Goal: Navigation & Orientation: Understand site structure

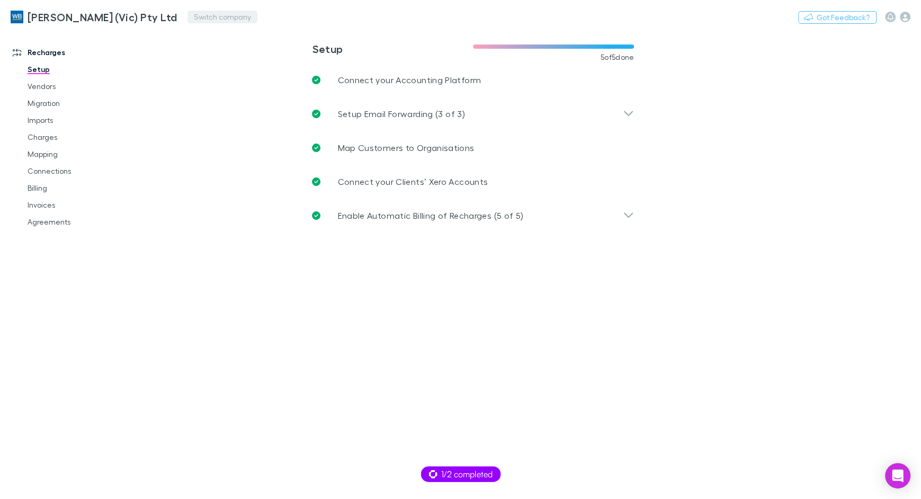
click at [187, 22] on button "Switch company" at bounding box center [222, 17] width 70 height 13
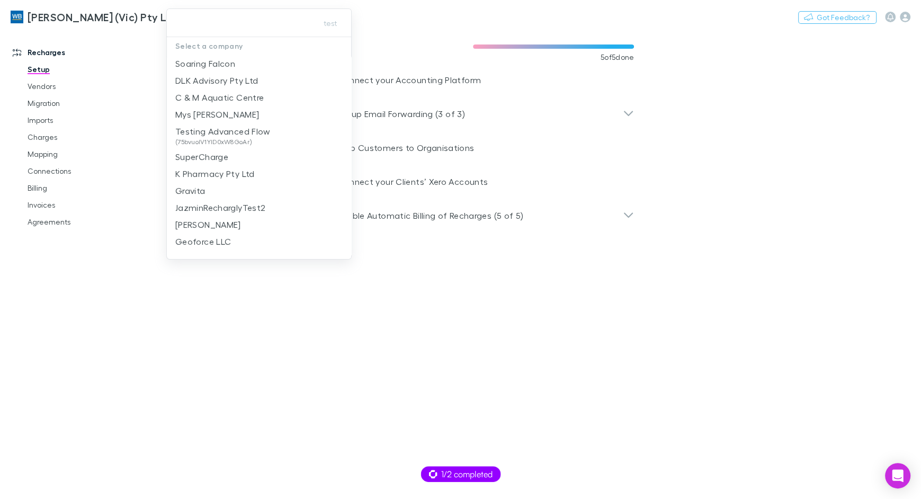
click at [183, 19] on input "text" at bounding box center [240, 23] width 138 height 20
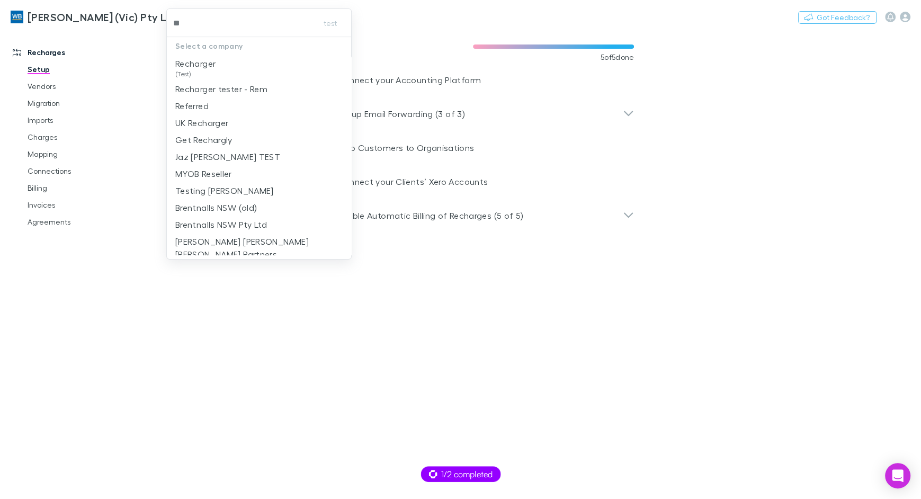
type input "***"
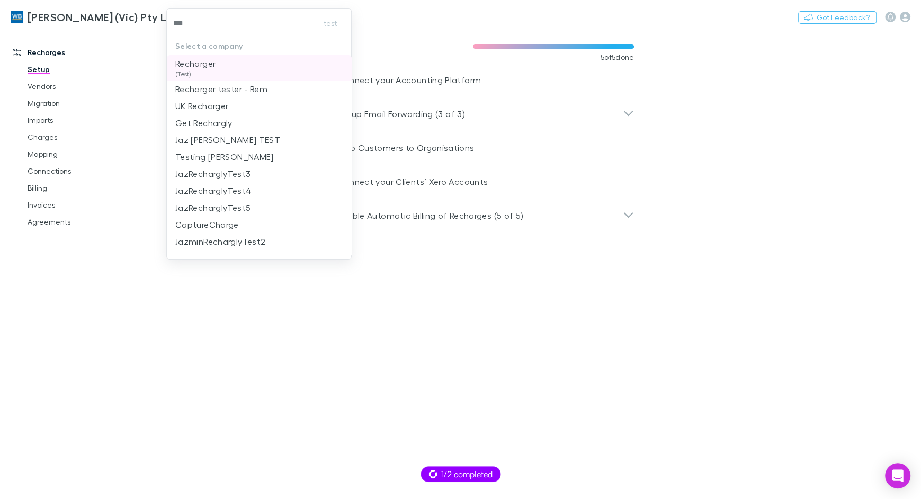
click at [215, 64] on p "Recharger" at bounding box center [195, 63] width 40 height 13
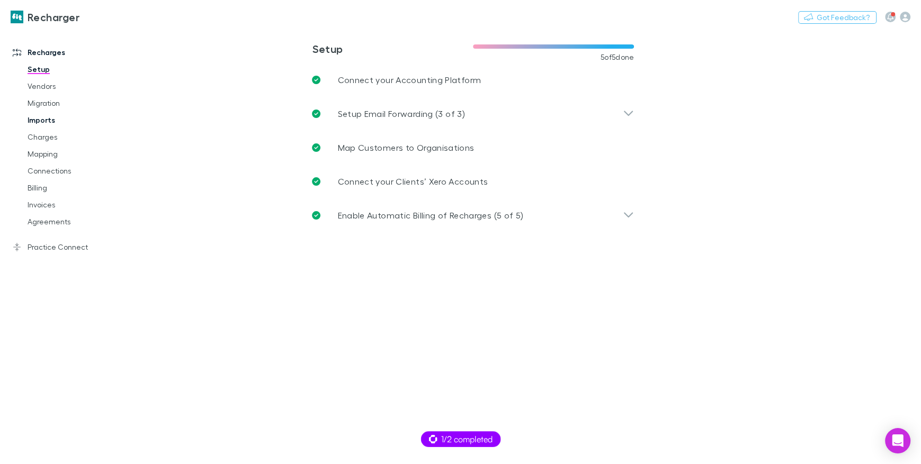
click at [45, 120] on link "Imports" at bounding box center [75, 120] width 116 height 17
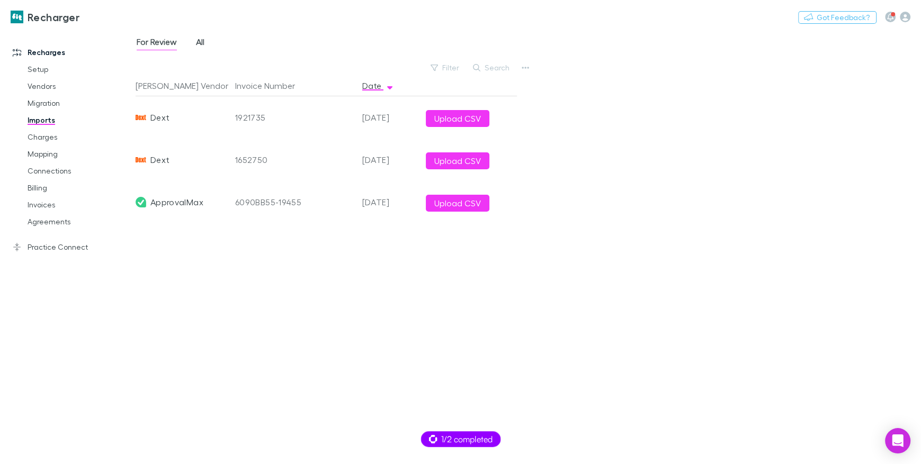
click at [203, 42] on span "All" at bounding box center [200, 44] width 8 height 14
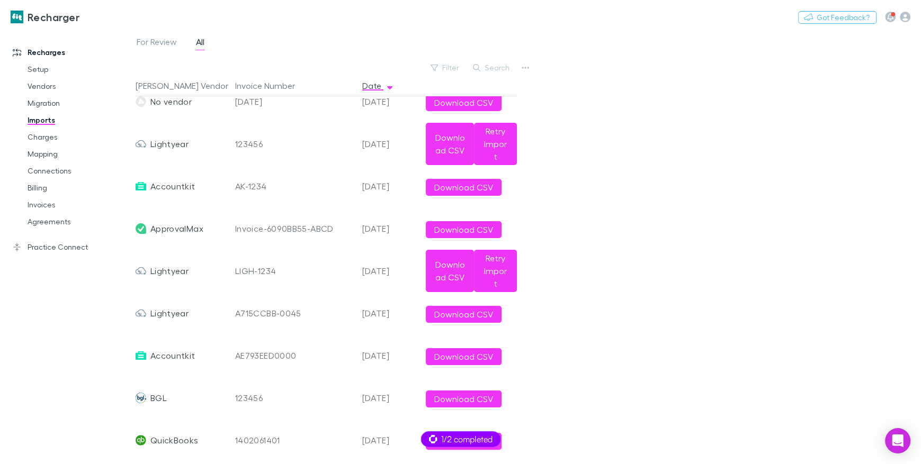
scroll to position [123, 0]
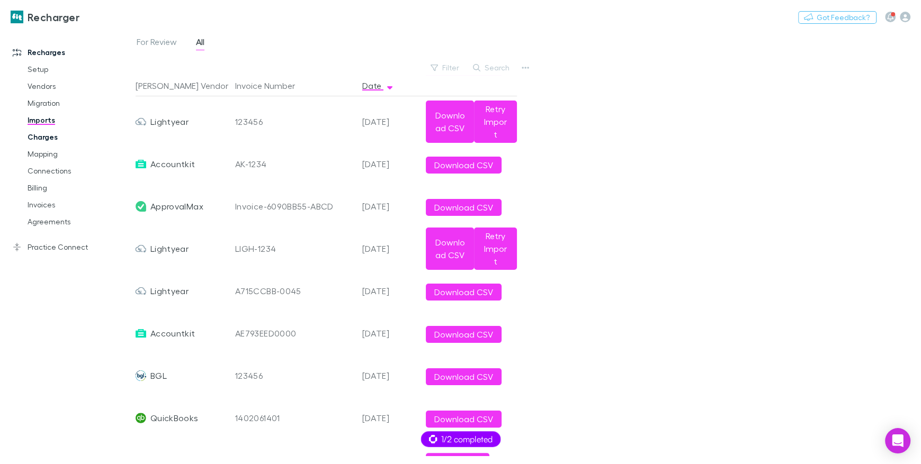
click at [51, 139] on link "Charges" at bounding box center [75, 137] width 116 height 17
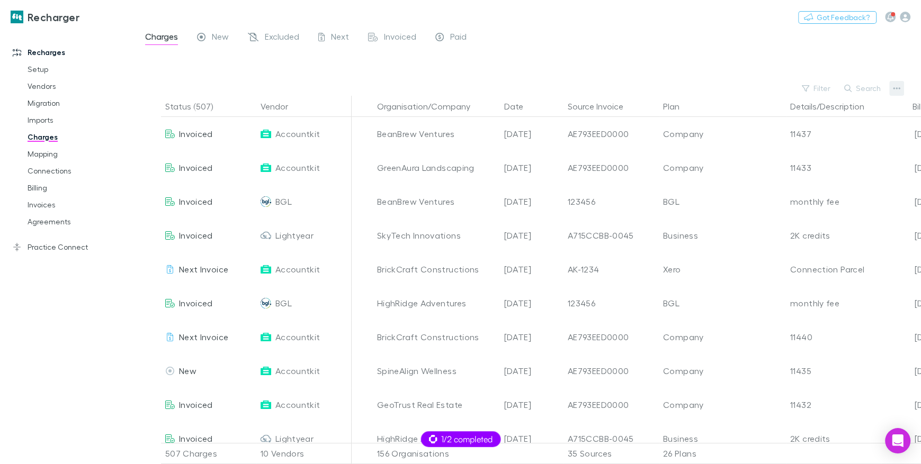
click at [891, 86] on button "button" at bounding box center [896, 88] width 15 height 15
click at [805, 128] on p "Plan exclusions" at bounding box center [831, 128] width 129 height 13
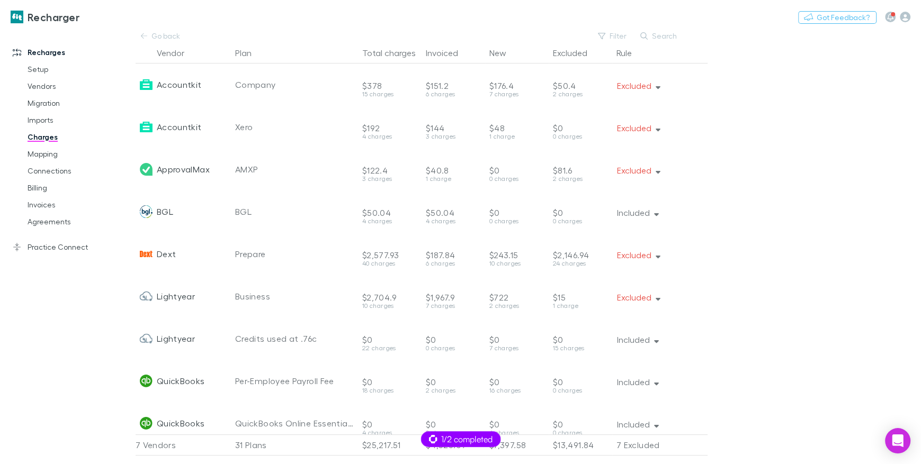
drag, startPoint x: 46, startPoint y: 185, endPoint x: 607, endPoint y: 75, distance: 571.9
click at [46, 185] on link "Billing" at bounding box center [75, 187] width 116 height 17
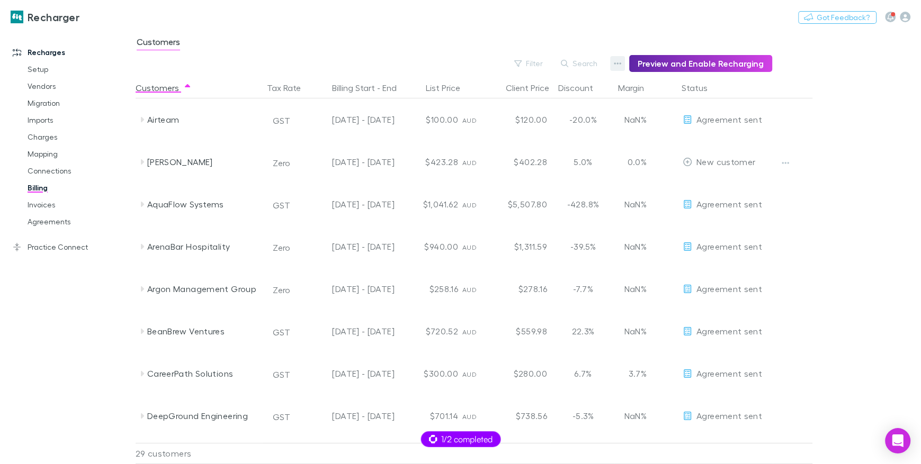
click at [618, 62] on icon "button" at bounding box center [617, 63] width 7 height 8
click at [559, 97] on p "Discount Split" at bounding box center [556, 98] width 129 height 13
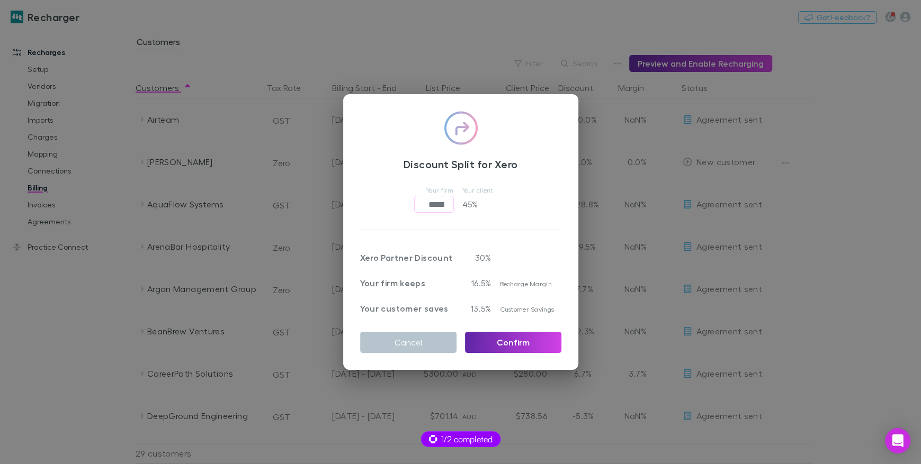
click at [125, 279] on div "Discount Split for Xero Your firm ***** ​ Your client 45 % Xero Partner Discoun…" at bounding box center [460, 232] width 921 height 464
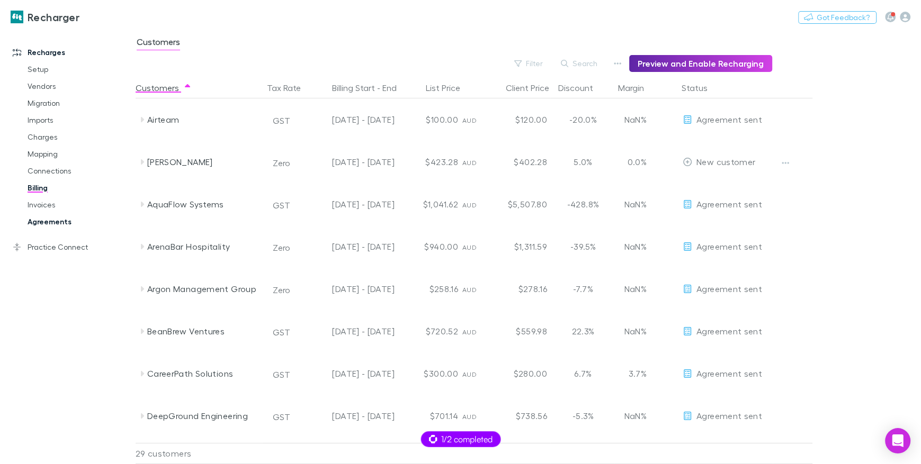
click at [66, 220] on link "Agreements" at bounding box center [75, 221] width 116 height 17
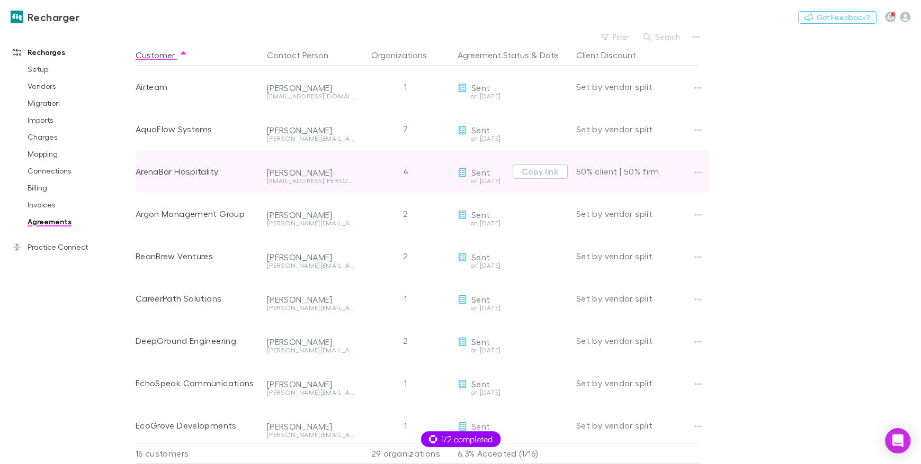
scroll to position [0, 1]
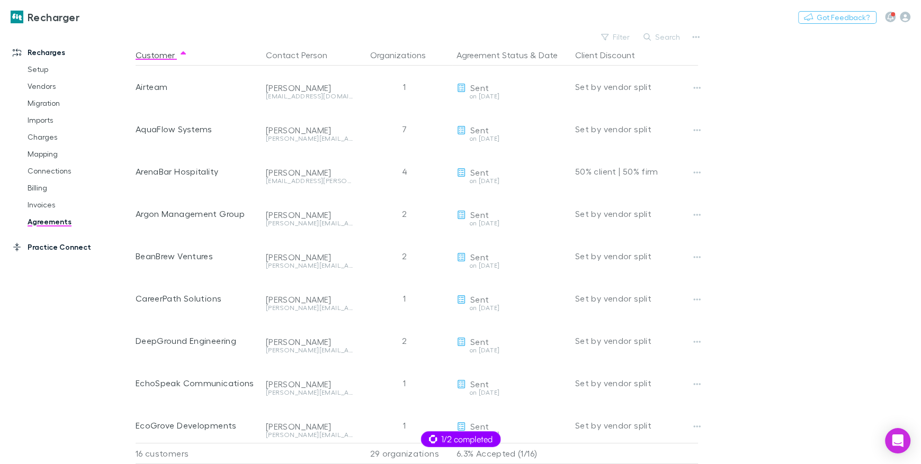
drag, startPoint x: 48, startPoint y: 248, endPoint x: 132, endPoint y: 249, distance: 84.2
click at [48, 248] on link "Practice Connect" at bounding box center [67, 247] width 131 height 17
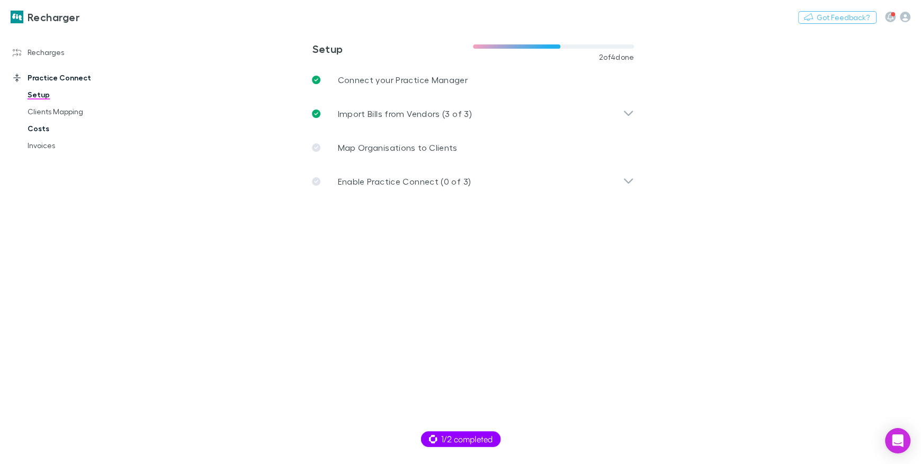
click at [41, 130] on link "Costs" at bounding box center [75, 128] width 116 height 17
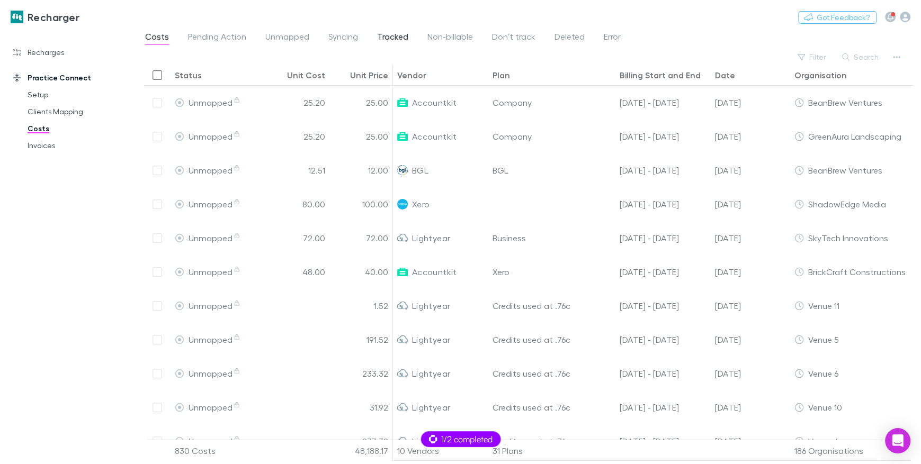
click at [398, 38] on span "Tracked" at bounding box center [392, 38] width 31 height 14
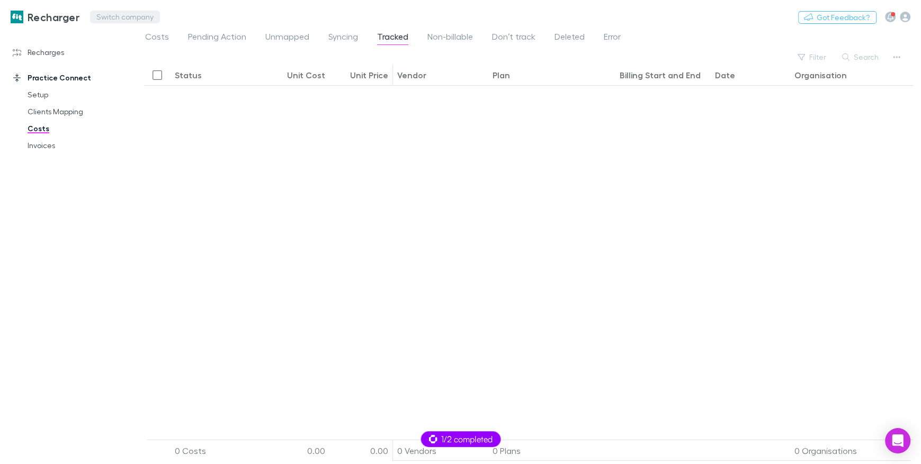
click at [117, 17] on button "Switch company" at bounding box center [125, 17] width 70 height 13
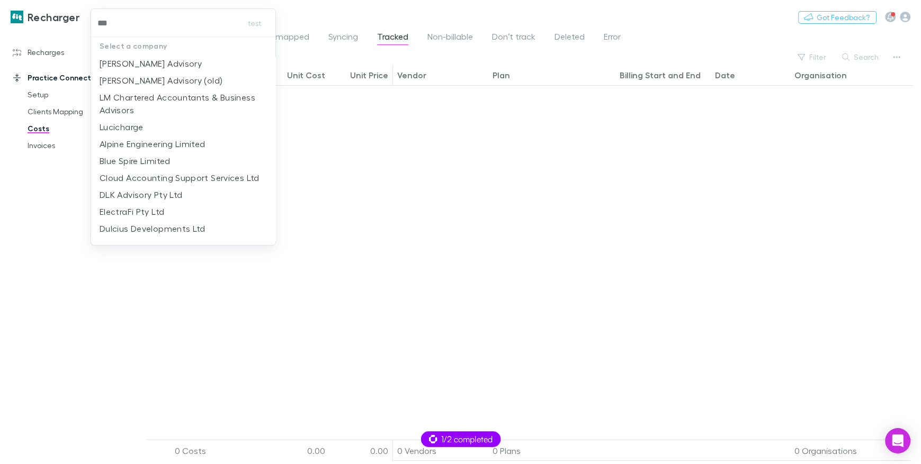
type input "****"
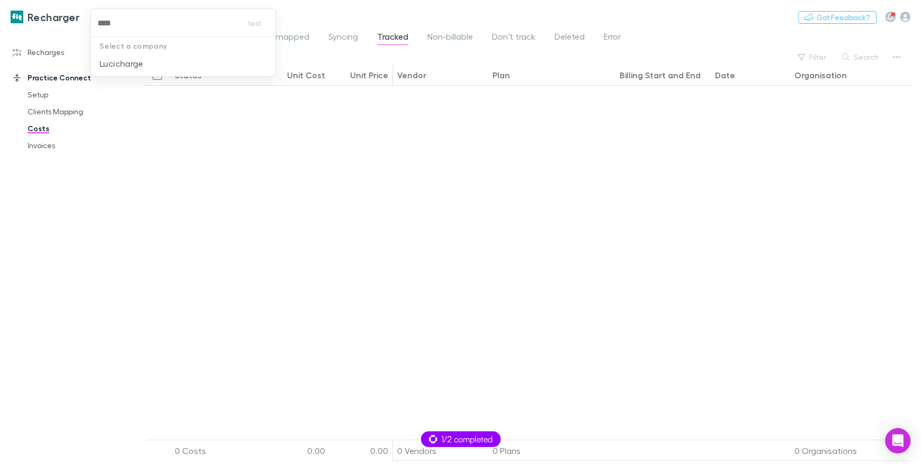
drag, startPoint x: 108, startPoint y: 59, endPoint x: 123, endPoint y: 61, distance: 15.4
click at [108, 59] on p "Lucicharge" at bounding box center [122, 63] width 44 height 13
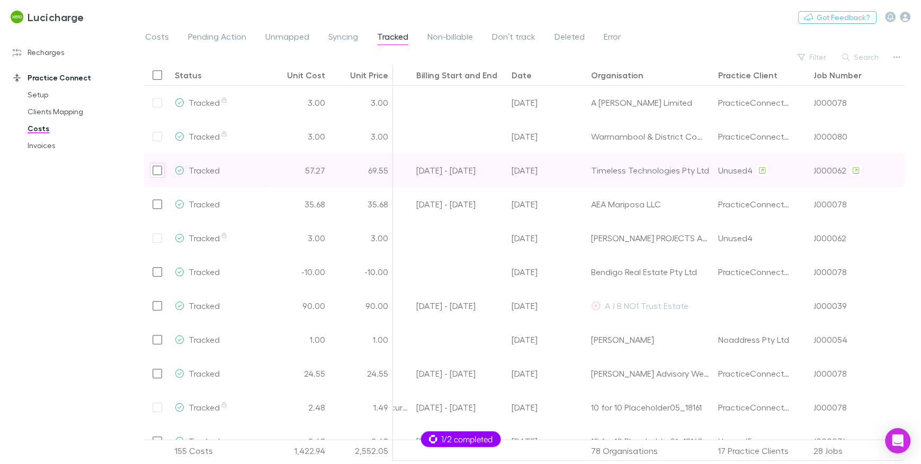
scroll to position [0, 204]
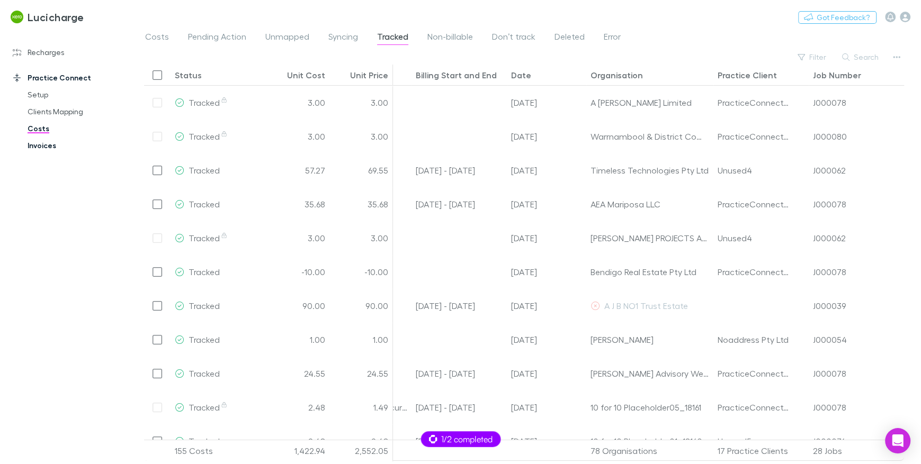
click at [26, 147] on link "Invoices" at bounding box center [75, 145] width 116 height 17
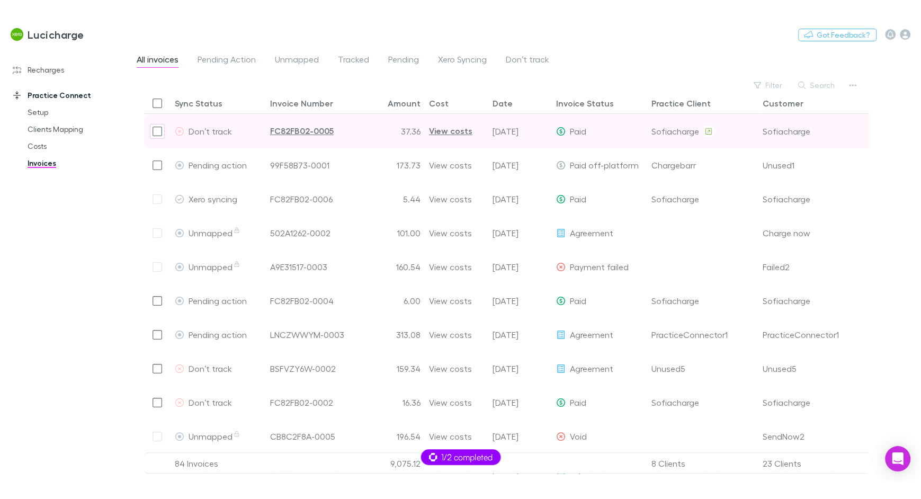
scroll to position [120, 0]
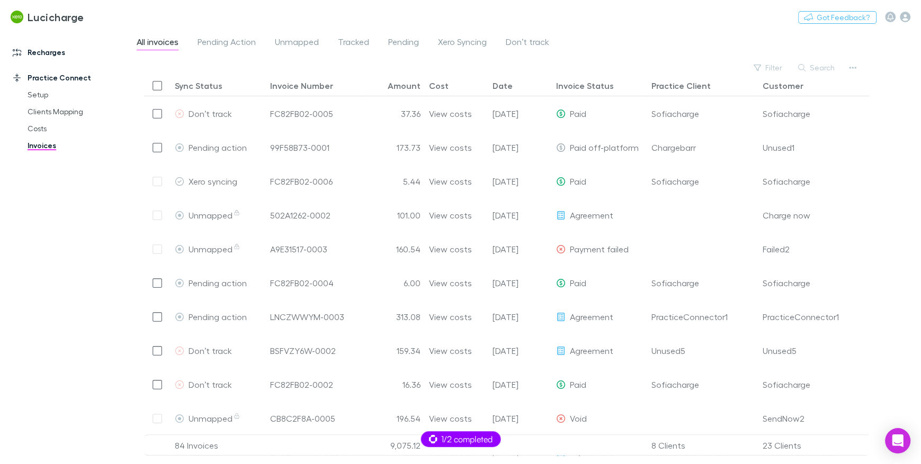
click at [62, 57] on link "Recharges" at bounding box center [67, 52] width 131 height 17
